Goal: Task Accomplishment & Management: Complete application form

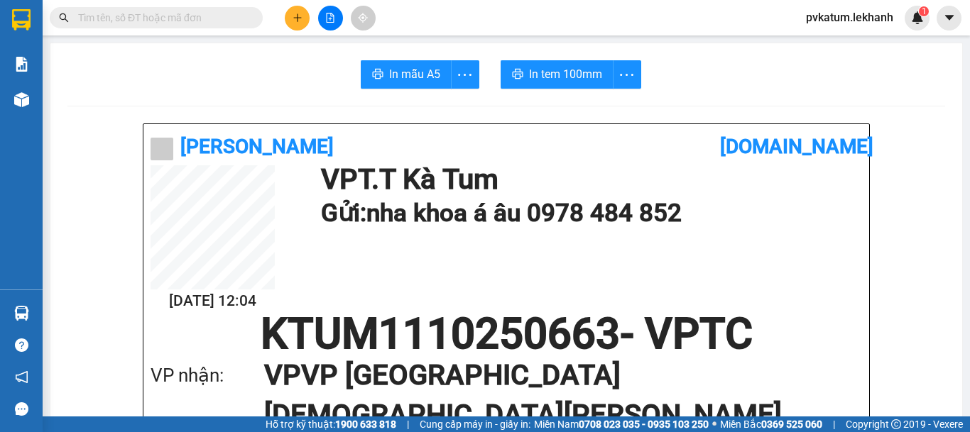
click at [299, 23] on button at bounding box center [297, 18] width 25 height 25
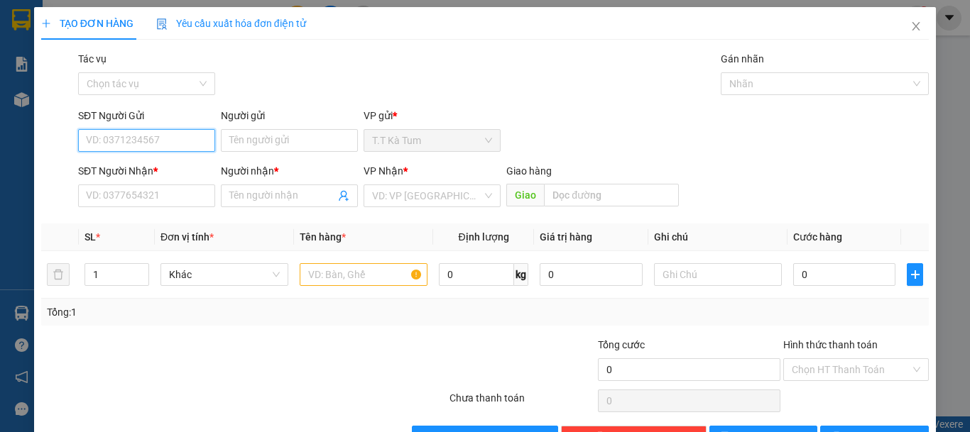
paste input "0982738087"
type input "0982738087"
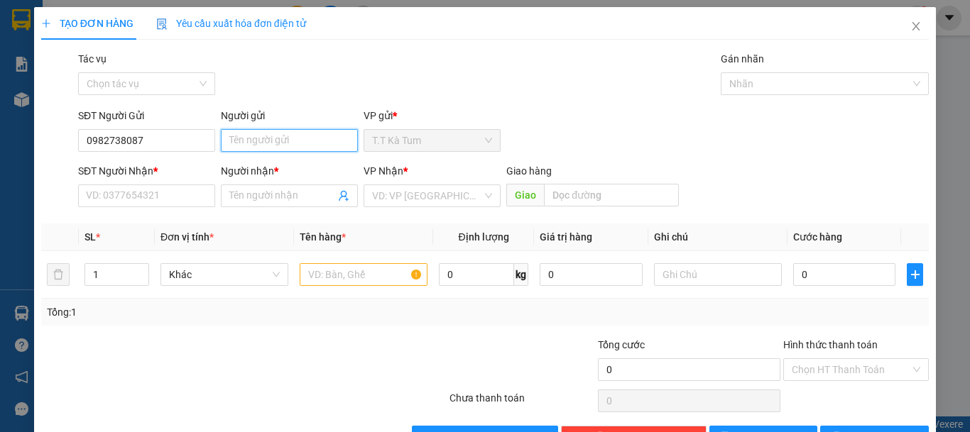
click at [272, 133] on input "Người gửi" at bounding box center [289, 140] width 137 height 23
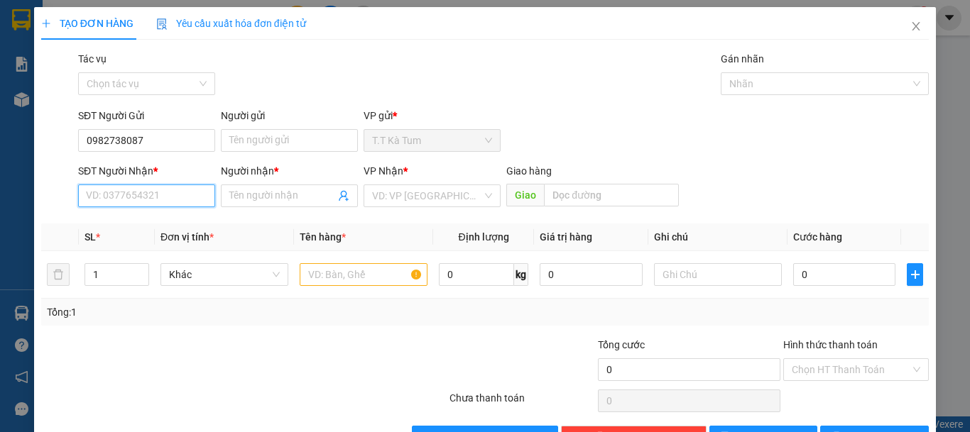
click at [151, 195] on input "SĐT Người Nhận *" at bounding box center [146, 196] width 137 height 23
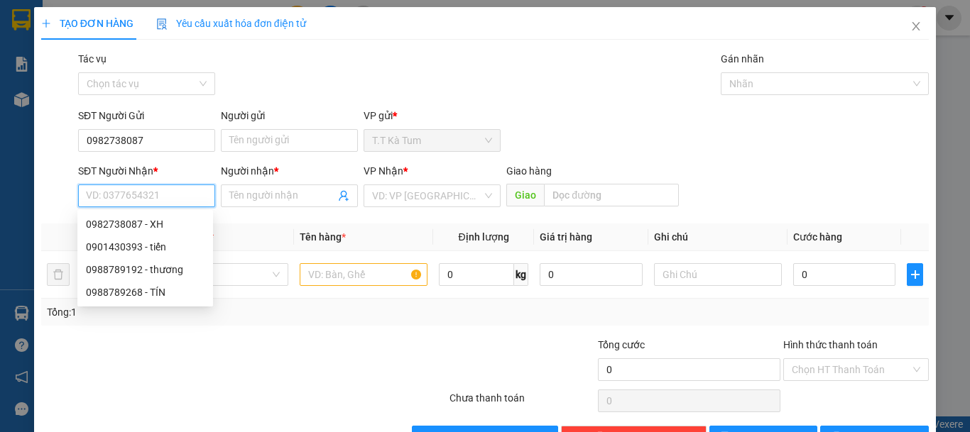
drag, startPoint x: 151, startPoint y: 195, endPoint x: 107, endPoint y: 192, distance: 43.5
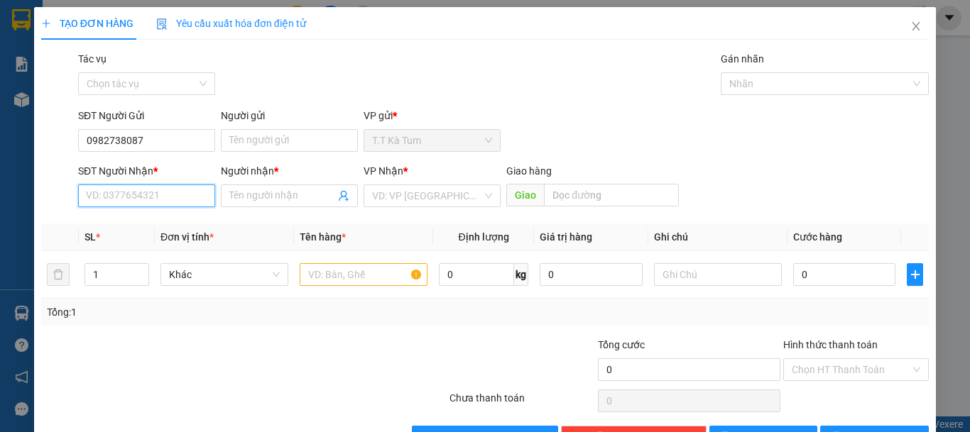
click at [143, 198] on input "SĐT Người Nhận *" at bounding box center [146, 196] width 137 height 23
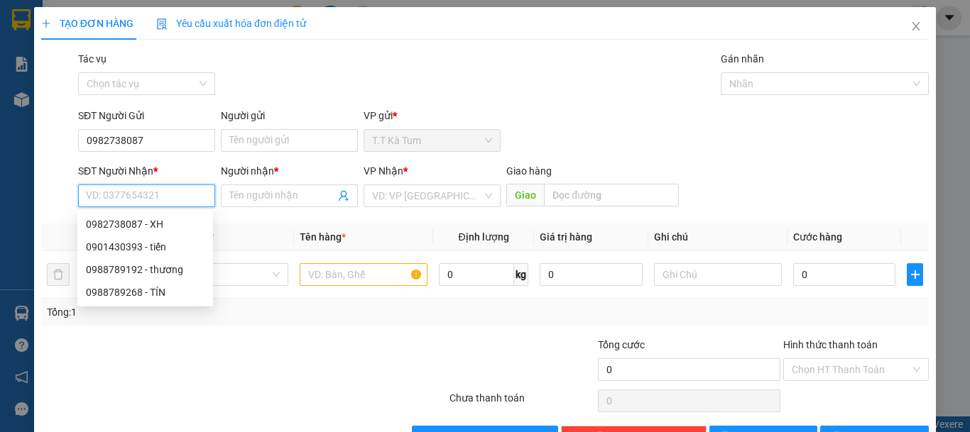
paste input "0982738087"
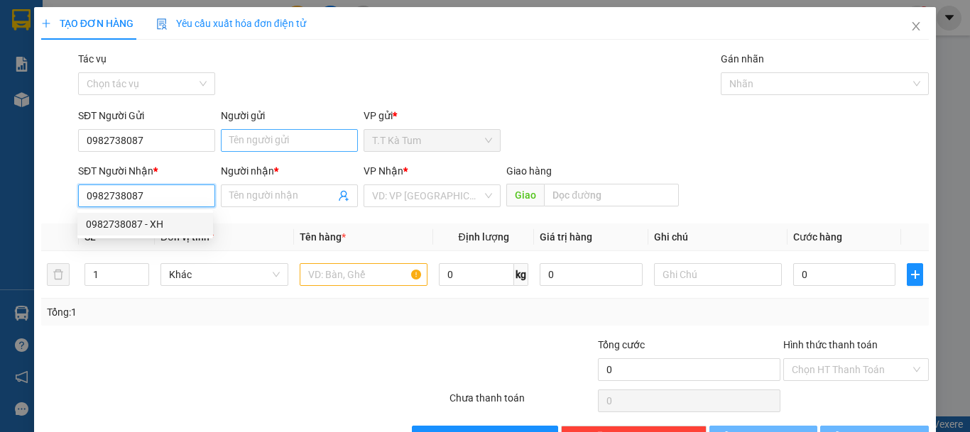
type input "0982738087"
click at [261, 130] on input "Người gửi" at bounding box center [289, 140] width 137 height 23
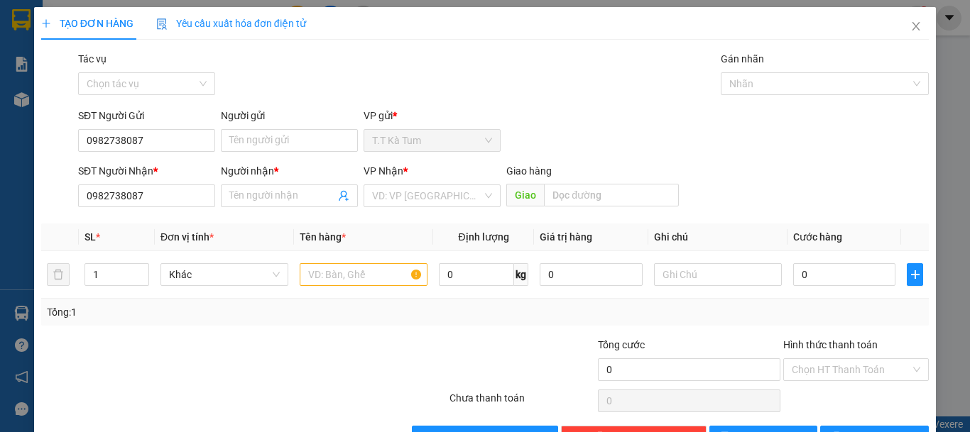
click at [174, 153] on div "SĐT Người Gửi 0982738087" at bounding box center [146, 133] width 137 height 50
click at [180, 143] on input "0982738087" at bounding box center [146, 140] width 137 height 23
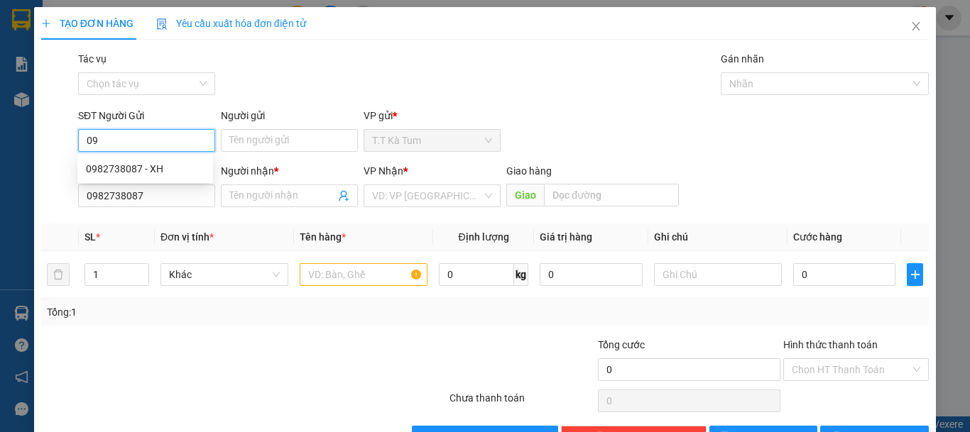
type input "0"
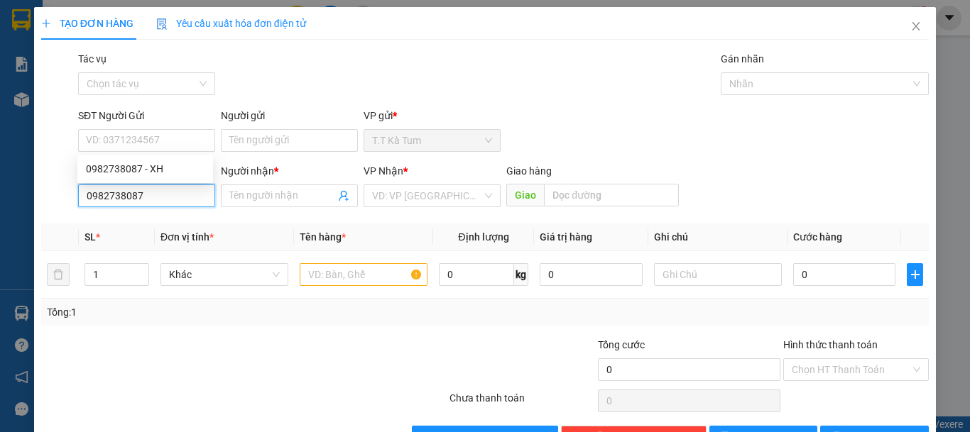
click at [159, 193] on input "0982738087" at bounding box center [146, 196] width 137 height 23
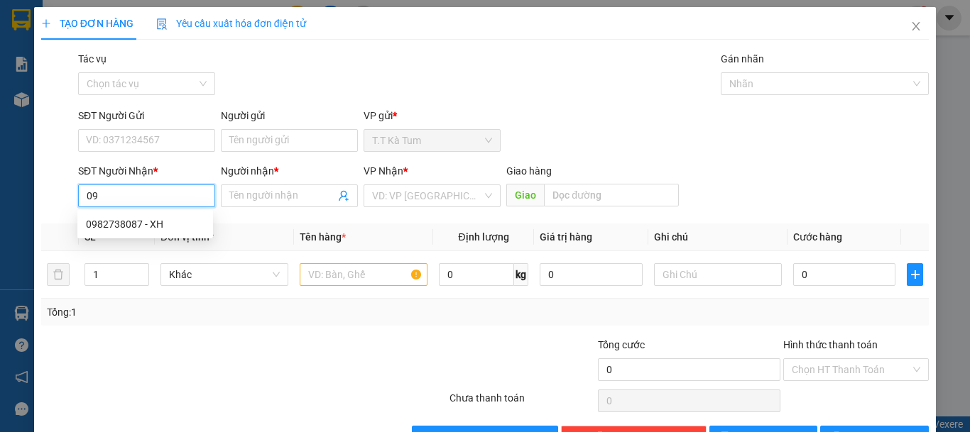
type input "0"
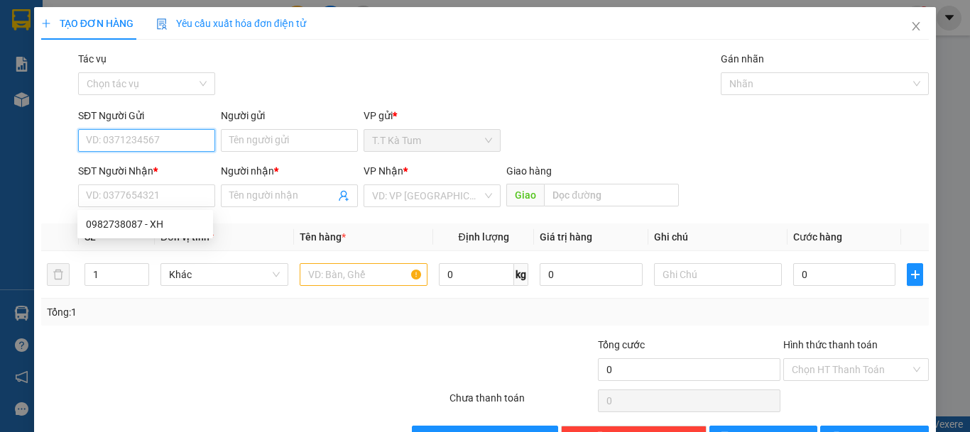
click at [128, 143] on input "SĐT Người Gửi" at bounding box center [146, 140] width 137 height 23
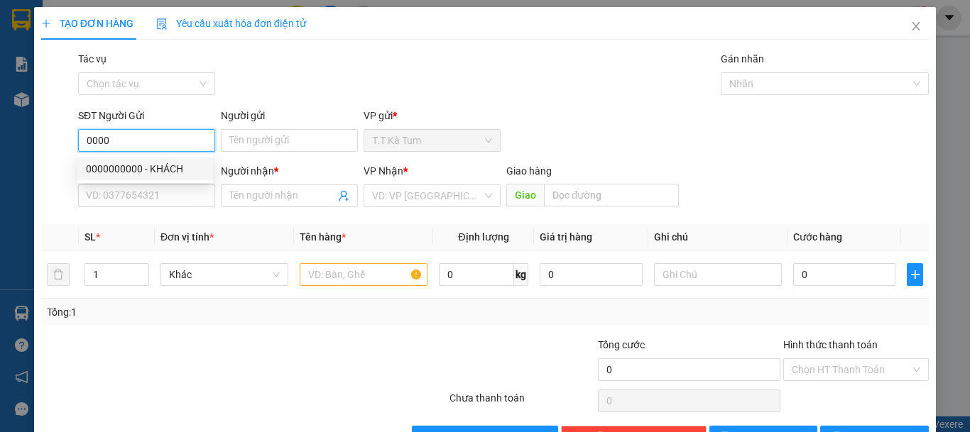
click at [162, 171] on div "0000000000 - KHÁCH" at bounding box center [145, 169] width 119 height 16
type input "0000000000"
type input "KHÁCH"
type input "0000000000"
type input "KHÁCH"
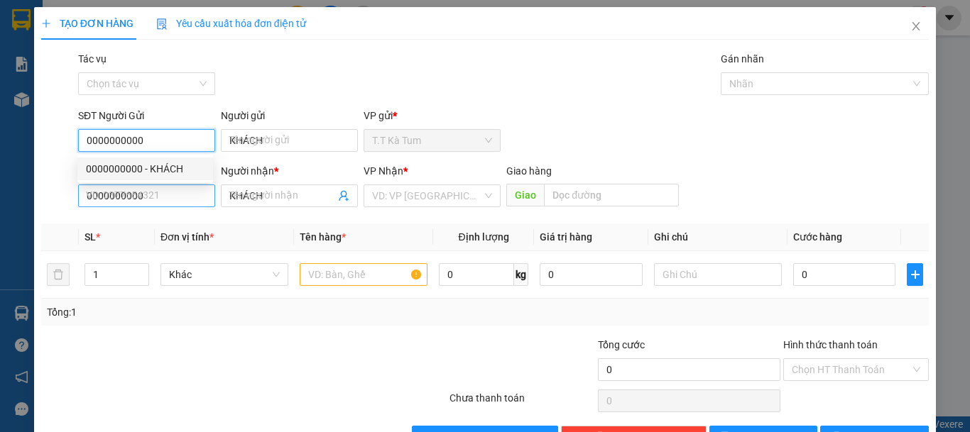
type input "80.000"
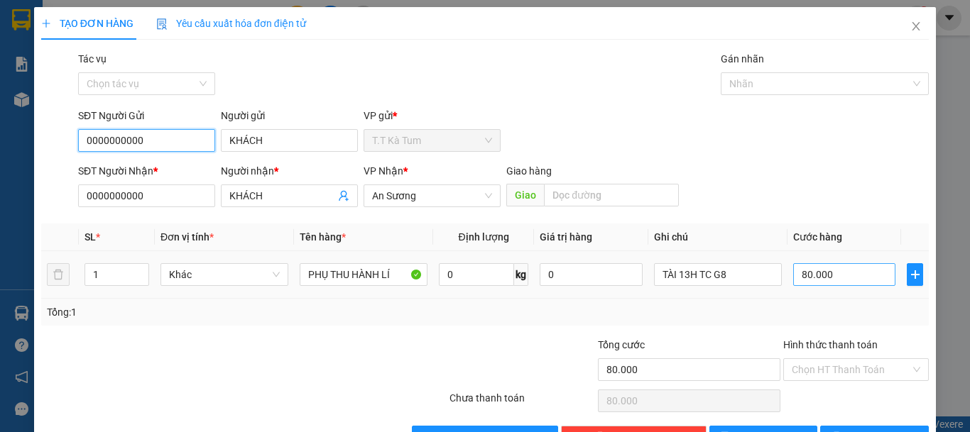
type input "0000000000"
click at [800, 275] on input "80.000" at bounding box center [844, 274] width 102 height 23
type input "4"
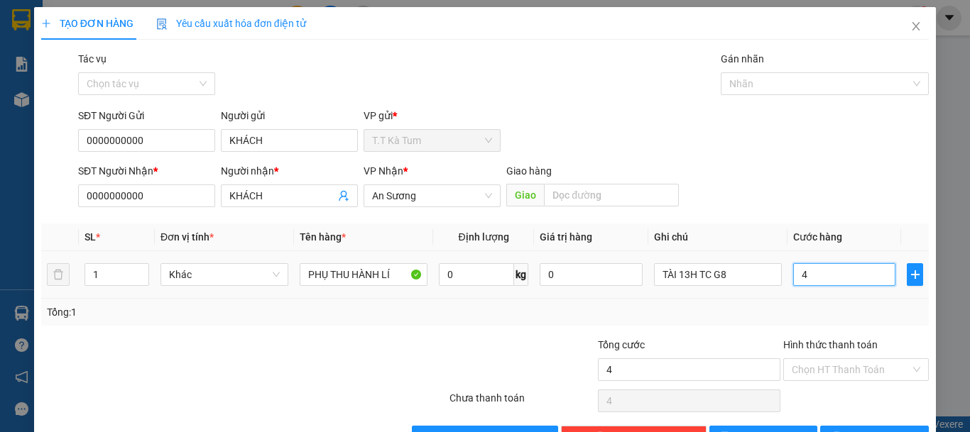
type input "40"
type input "400"
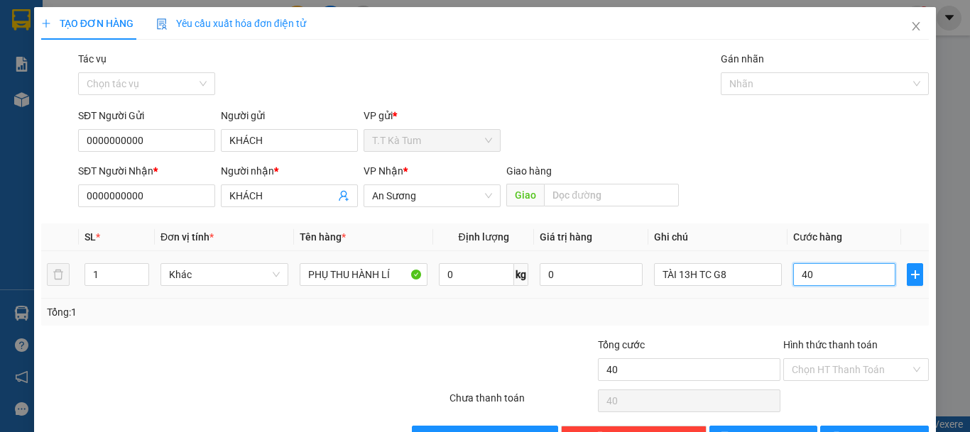
type input "400"
type input "4.000"
type input "40.000"
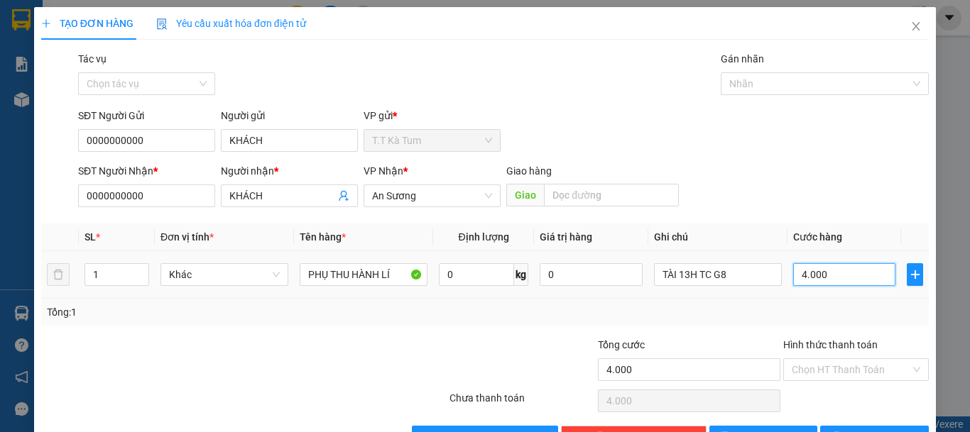
type input "40.000"
type input "400.000"
type input "40.000"
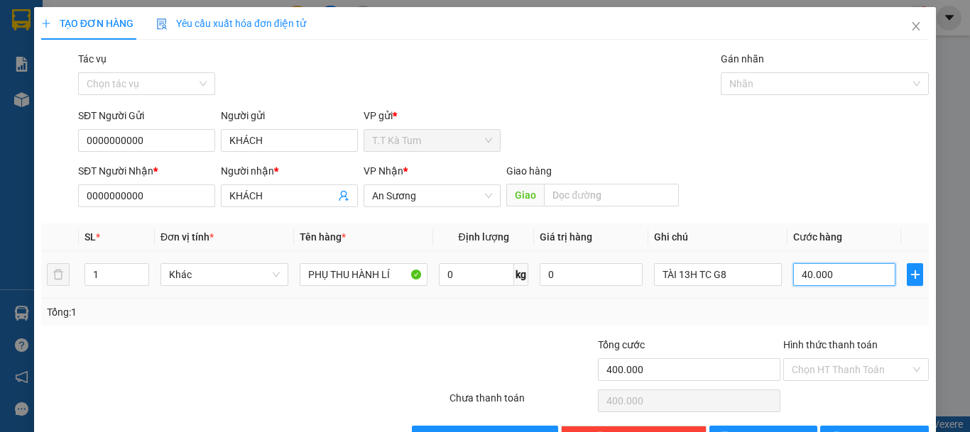
type input "40.000"
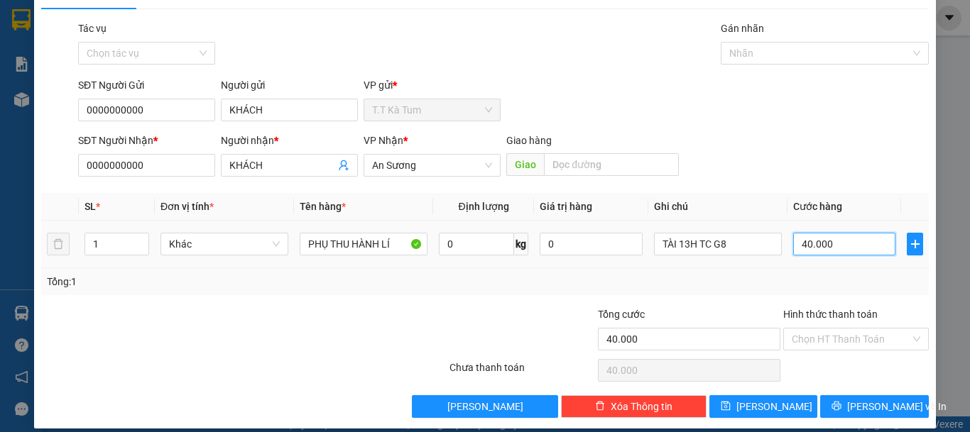
scroll to position [44, 0]
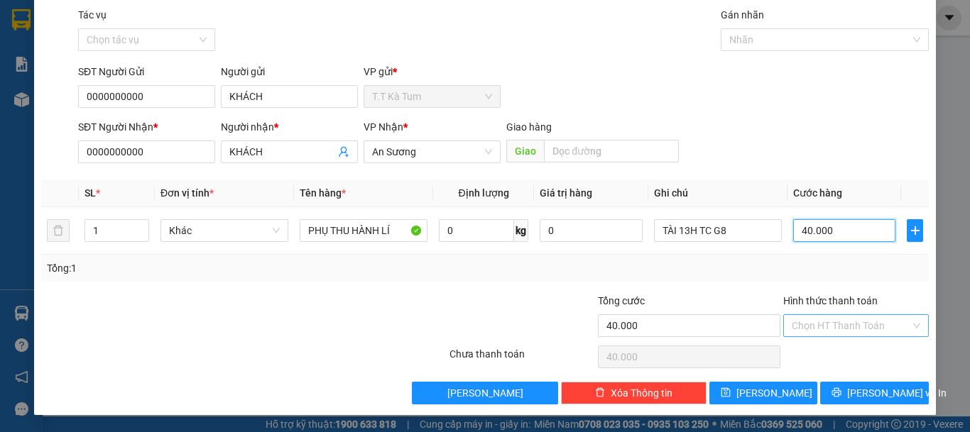
type input "40.000"
click at [857, 337] on div "Hình thức thanh toán Chọn HT Thanh Toán" at bounding box center [856, 318] width 146 height 50
click at [857, 329] on input "Hình thức thanh toán" at bounding box center [851, 325] width 119 height 21
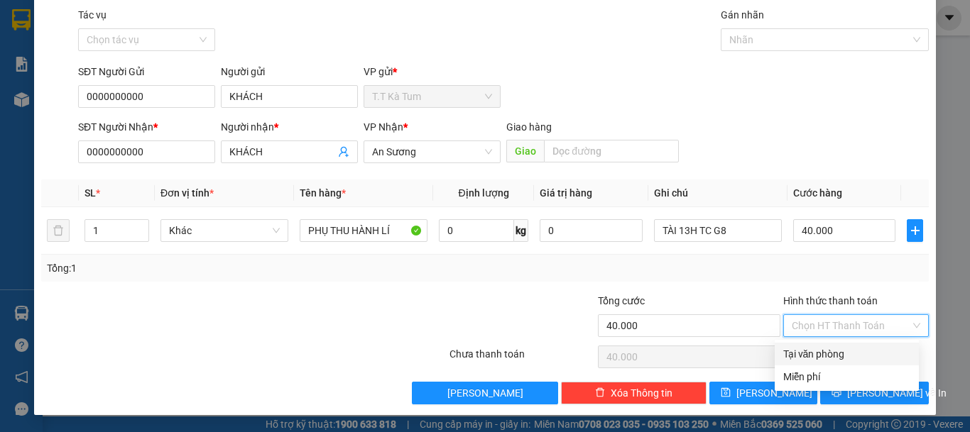
click at [847, 354] on div "Tại văn phòng" at bounding box center [846, 354] width 127 height 16
type input "0"
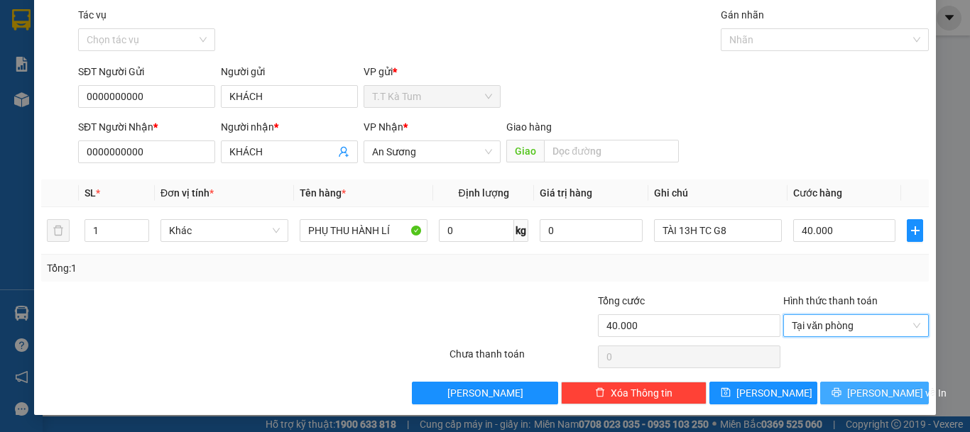
click at [864, 386] on span "[PERSON_NAME] và In" at bounding box center [896, 394] width 99 height 16
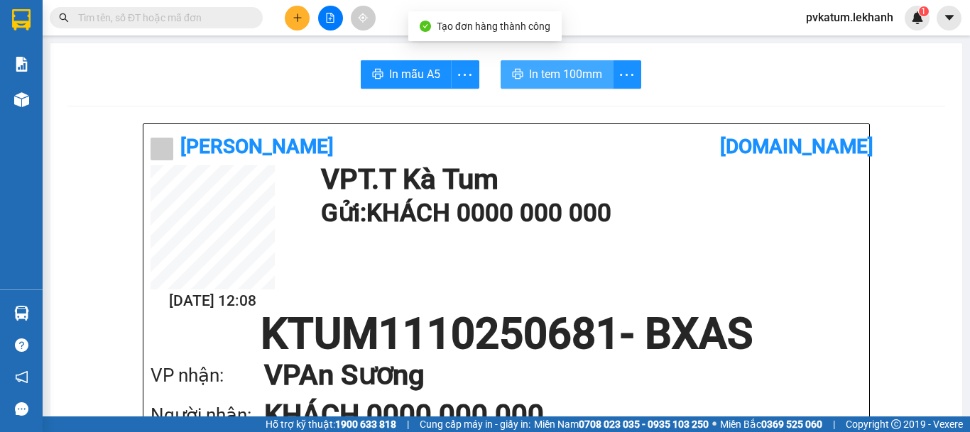
click at [529, 67] on span "In tem 100mm" at bounding box center [565, 74] width 73 height 18
